Goal: Task Accomplishment & Management: Complete application form

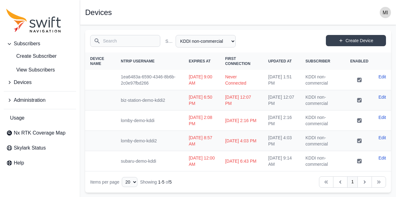
select select "81da0e77-e0fb-4414-8bd2-3d26afd5e29c"
click at [42, 75] on link "View Subscribers" at bounding box center [40, 70] width 72 height 13
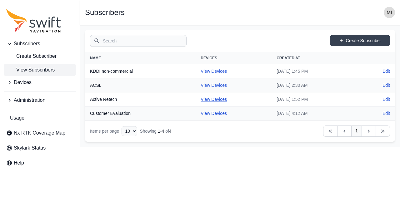
click at [210, 100] on link "View Devices" at bounding box center [214, 99] width 26 height 5
select select "927c0249-3ed5-439f-af73-554faa84f878"
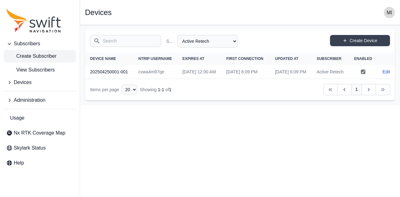
click at [37, 57] on span "Create Subscriber" at bounding box center [31, 57] width 50 height 8
